Goal: Task Accomplishment & Management: Manage account settings

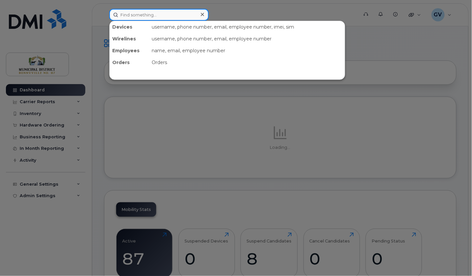
click at [155, 15] on input at bounding box center [158, 15] width 99 height 12
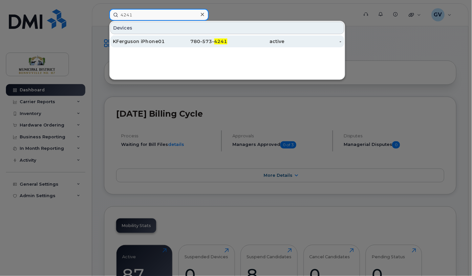
type input "4241"
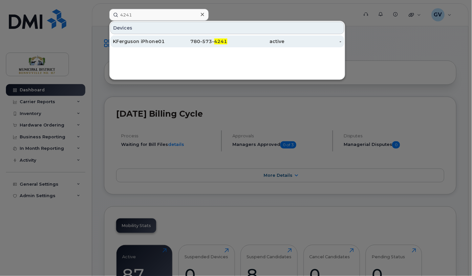
click at [149, 39] on div "KFerguson iPhone01" at bounding box center [141, 41] width 57 height 7
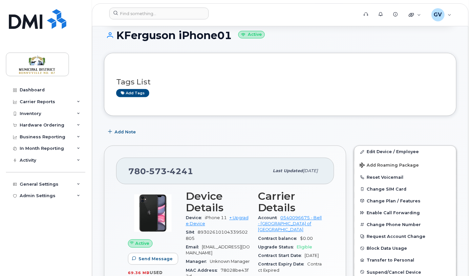
scroll to position [79, 0]
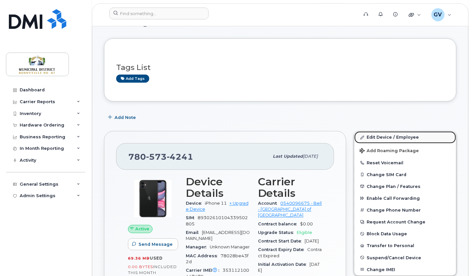
click at [390, 137] on link "Edit Device / Employee" at bounding box center [406, 137] width 102 height 12
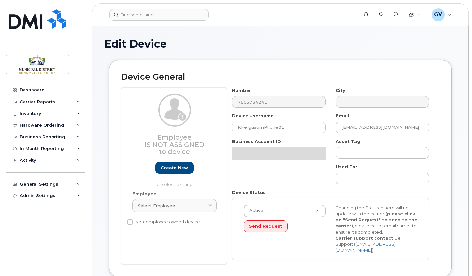
select select "1970969"
select select "1970977"
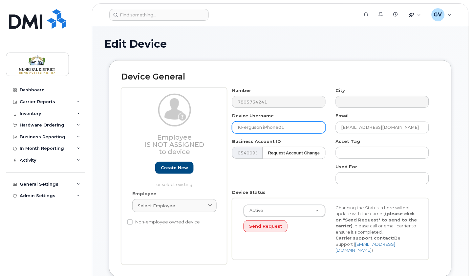
drag, startPoint x: 261, startPoint y: 127, endPoint x: 232, endPoint y: 127, distance: 29.6
click at [232, 127] on div "Device Username KFerguson iPhone01" at bounding box center [278, 123] width 103 height 21
type input "MLord iPhone01"
drag, startPoint x: 363, startPoint y: 127, endPoint x: 323, endPoint y: 127, distance: 40.4
click at [323, 127] on div "Number 7805734241 City Device Username MLord iPhone01 Email kferguson@md.bonnyv…" at bounding box center [330, 175] width 207 height 177
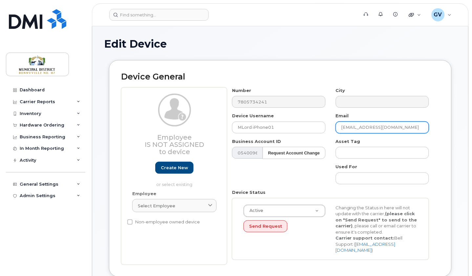
type input "mlord@md.bonnyville.ab.ca"
click at [439, 149] on div "Number 7805734241 City Device Username MLord iPhone01 Email mlord@md.bonnyville…" at bounding box center [333, 175] width 212 height 177
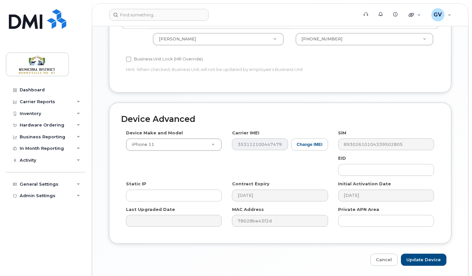
scroll to position [311, 0]
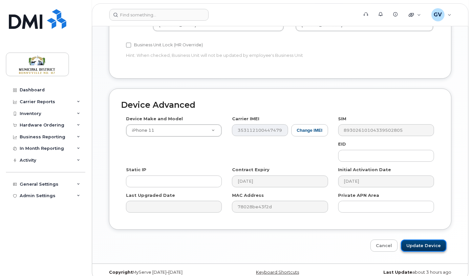
click at [426, 239] on input "Update Device" at bounding box center [424, 245] width 46 height 12
type input "Saving..."
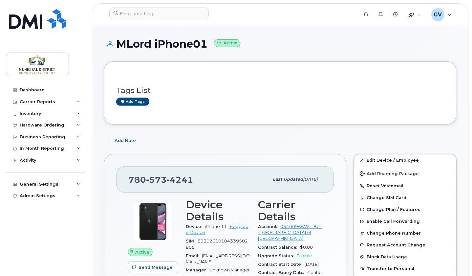
click at [242, 135] on div "Add Note" at bounding box center [280, 140] width 353 height 12
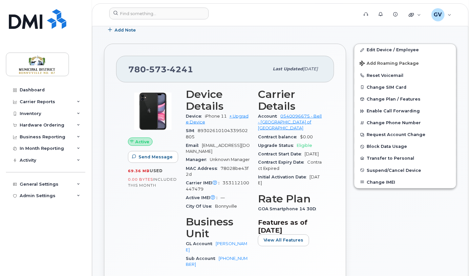
scroll to position [115, 0]
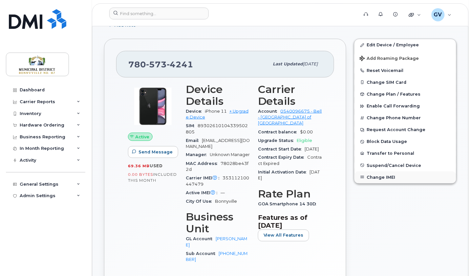
click at [385, 181] on button "Change IMEI" at bounding box center [406, 177] width 102 height 12
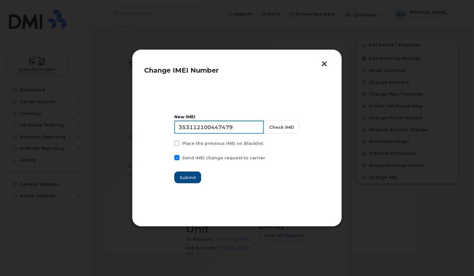
click at [219, 126] on input "353112100447479" at bounding box center [219, 127] width 90 height 13
paste input "2502309520475"
type input "352502309520475"
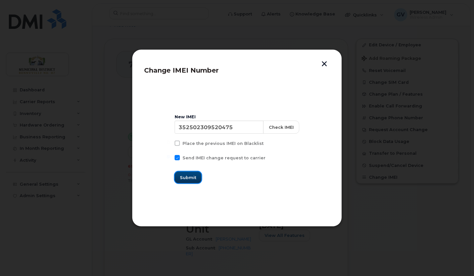
click at [196, 176] on span "Submit" at bounding box center [188, 177] width 16 height 6
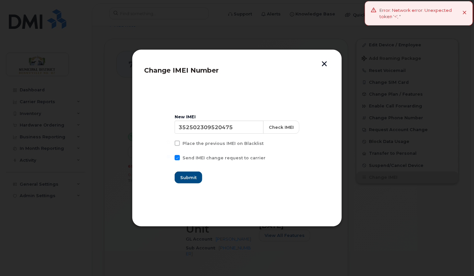
click at [324, 63] on button "button" at bounding box center [324, 64] width 10 height 7
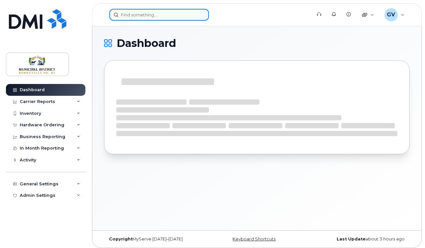
click at [169, 14] on input at bounding box center [158, 15] width 99 height 12
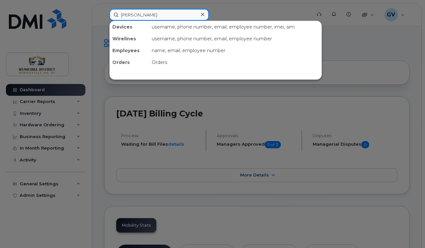
type input "goguen"
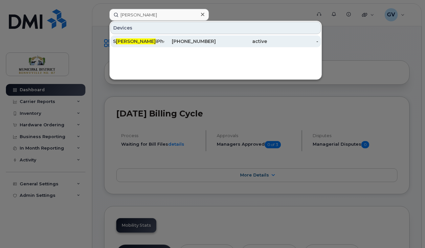
click at [153, 41] on div "S Goguen iPhone03" at bounding box center [138, 41] width 51 height 7
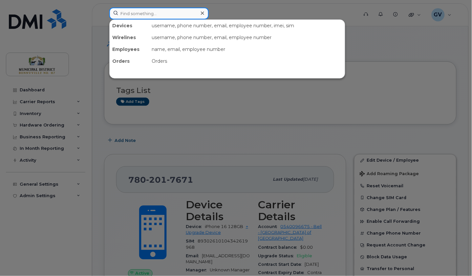
click at [148, 14] on input at bounding box center [158, 14] width 99 height 12
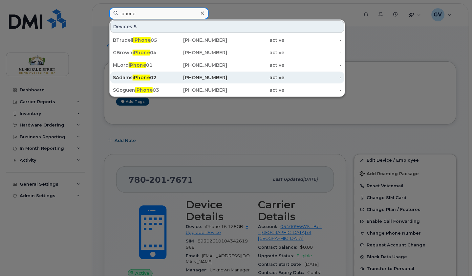
type input "iphone"
click at [147, 75] on div "SAdams iPhone 02" at bounding box center [141, 77] width 57 height 7
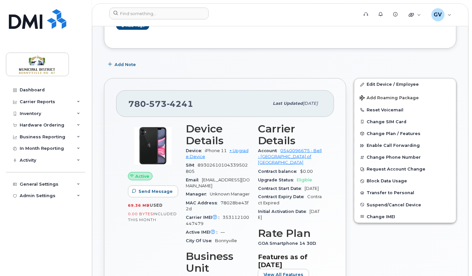
scroll to position [151, 0]
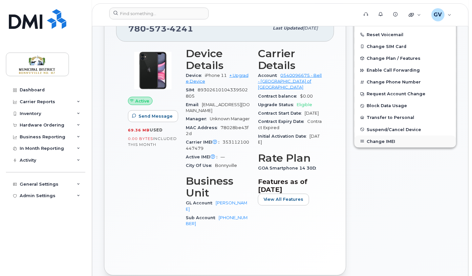
click at [379, 143] on button "Change IMEI" at bounding box center [406, 142] width 102 height 12
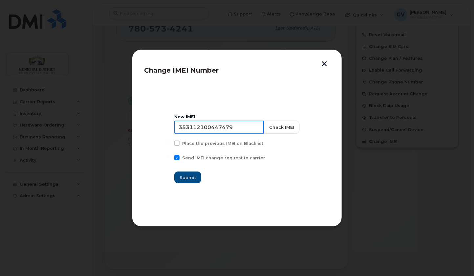
click at [233, 125] on input "353112100447479" at bounding box center [219, 127] width 90 height 13
paste input "2502309520475"
type input "352502309520475"
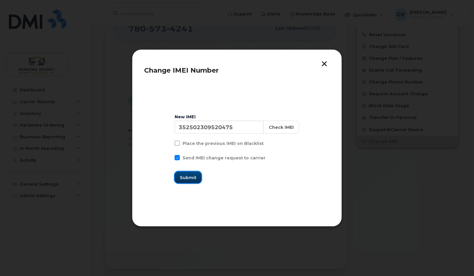
click at [196, 178] on span "Submit" at bounding box center [188, 177] width 16 height 6
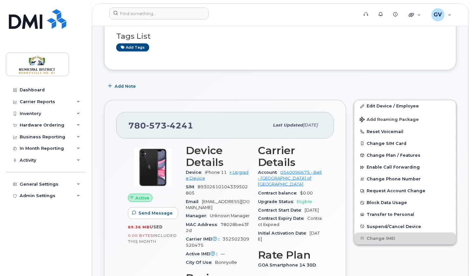
scroll to position [59, 0]
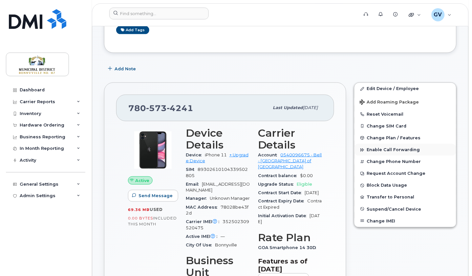
scroll to position [109, 0]
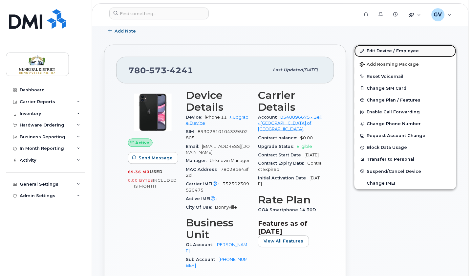
click at [395, 51] on link "Edit Device / Employee" at bounding box center [406, 51] width 102 height 12
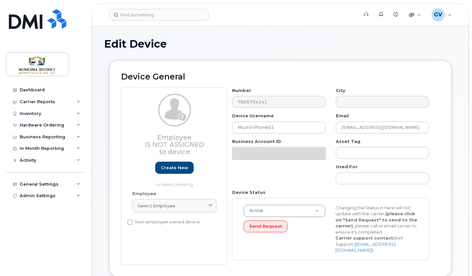
select select "1970969"
select select "1970977"
click at [174, 126] on picture at bounding box center [174, 110] width 33 height 33
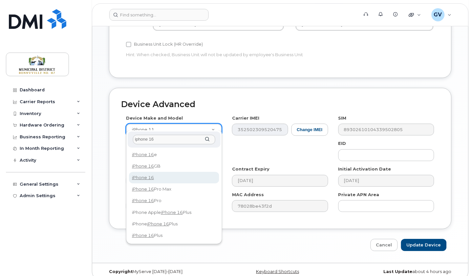
type input "iphone 16"
select select "3224"
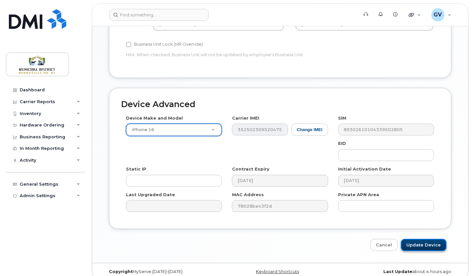
click at [425, 241] on input "Update Device" at bounding box center [424, 245] width 46 height 12
type input "Saving..."
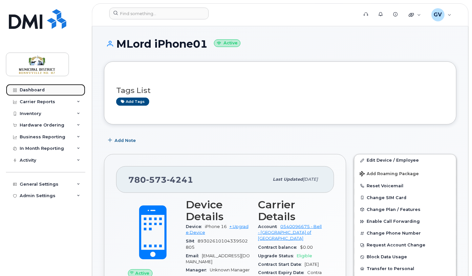
click at [40, 87] on div "Dashboard" at bounding box center [32, 89] width 25 height 5
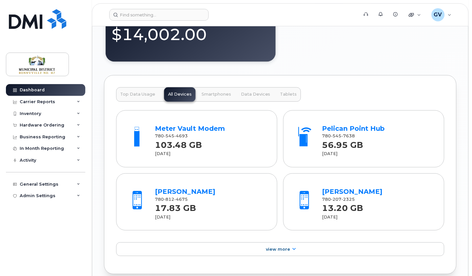
scroll to position [772, 0]
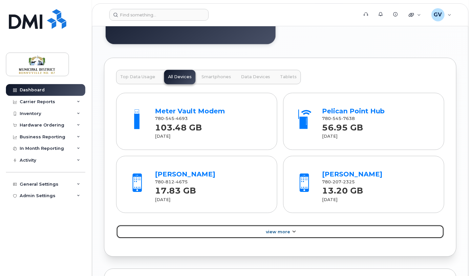
click at [289, 232] on span "View More" at bounding box center [278, 232] width 24 height 5
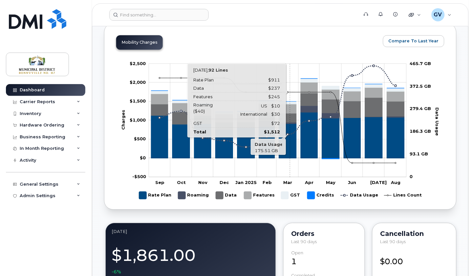
scroll to position [323, 0]
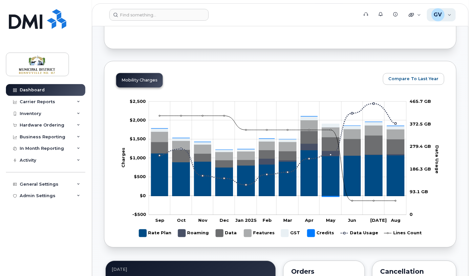
click at [451, 15] on div "GV [PERSON_NAME] Wireless Admin" at bounding box center [441, 14] width 29 height 13
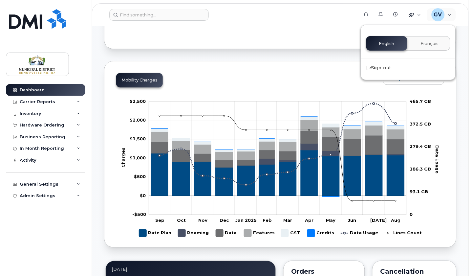
click at [455, 105] on div "Mobility Charges Compare To Last Year Zoom Out Charges $1,000 -$1,500 -$1,000 -…" at bounding box center [280, 154] width 353 height 187
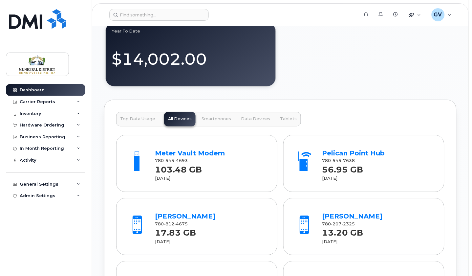
scroll to position [805, 0]
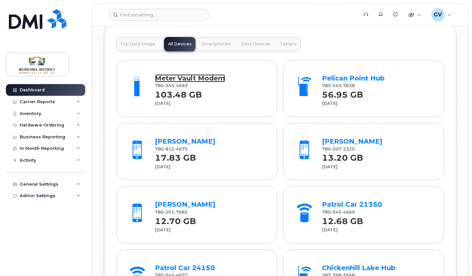
click at [193, 81] on link "Meter Vault Modem" at bounding box center [190, 78] width 70 height 8
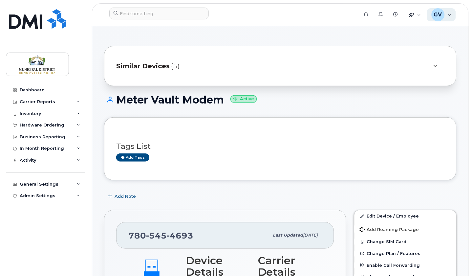
click at [448, 12] on div "GV [PERSON_NAME] Wireless Admin" at bounding box center [441, 14] width 29 height 13
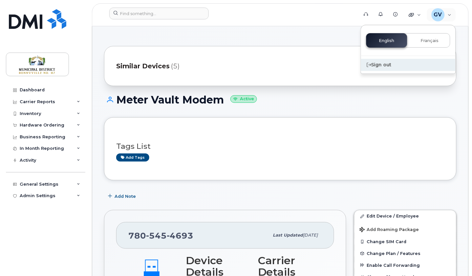
click at [389, 63] on div "Sign out" at bounding box center [408, 65] width 95 height 12
